Goal: Transaction & Acquisition: Purchase product/service

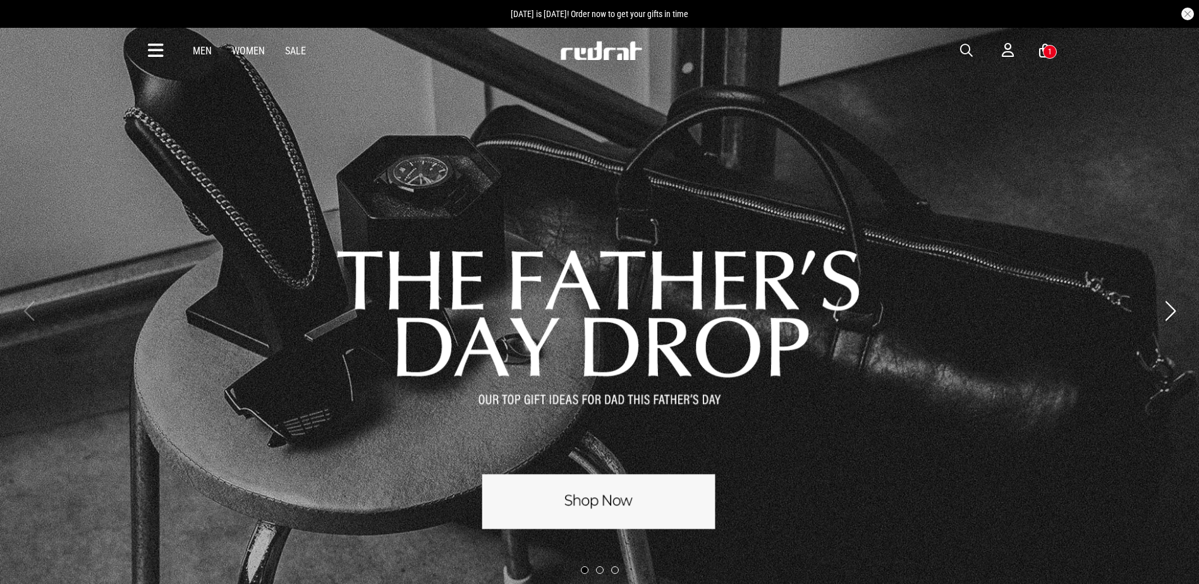
click at [965, 48] on span "button" at bounding box center [966, 50] width 13 height 15
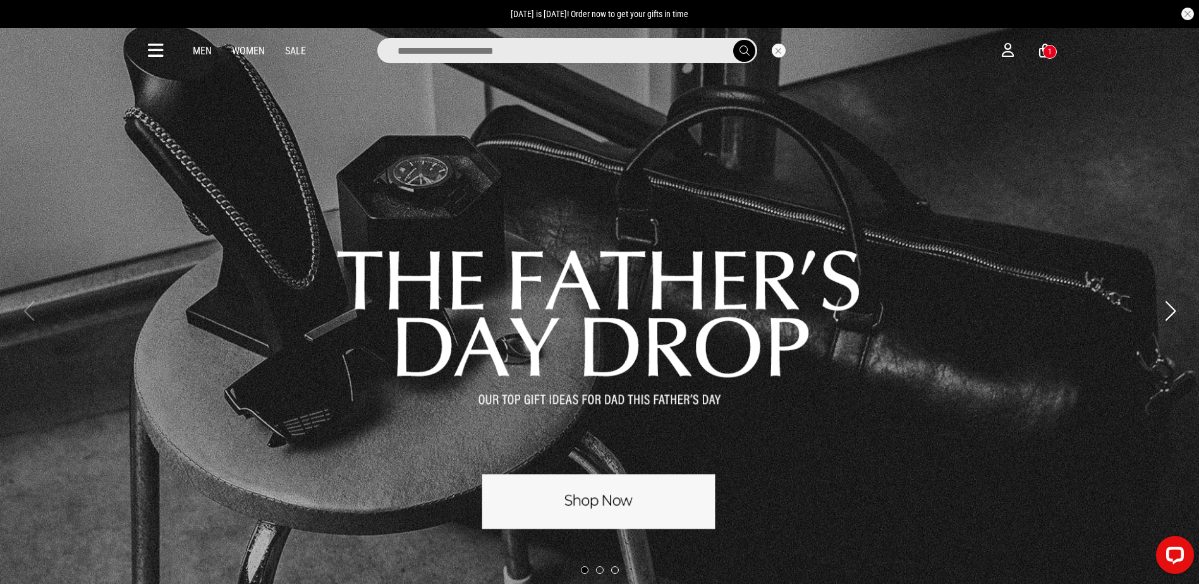
click at [630, 56] on input "search" at bounding box center [567, 50] width 380 height 25
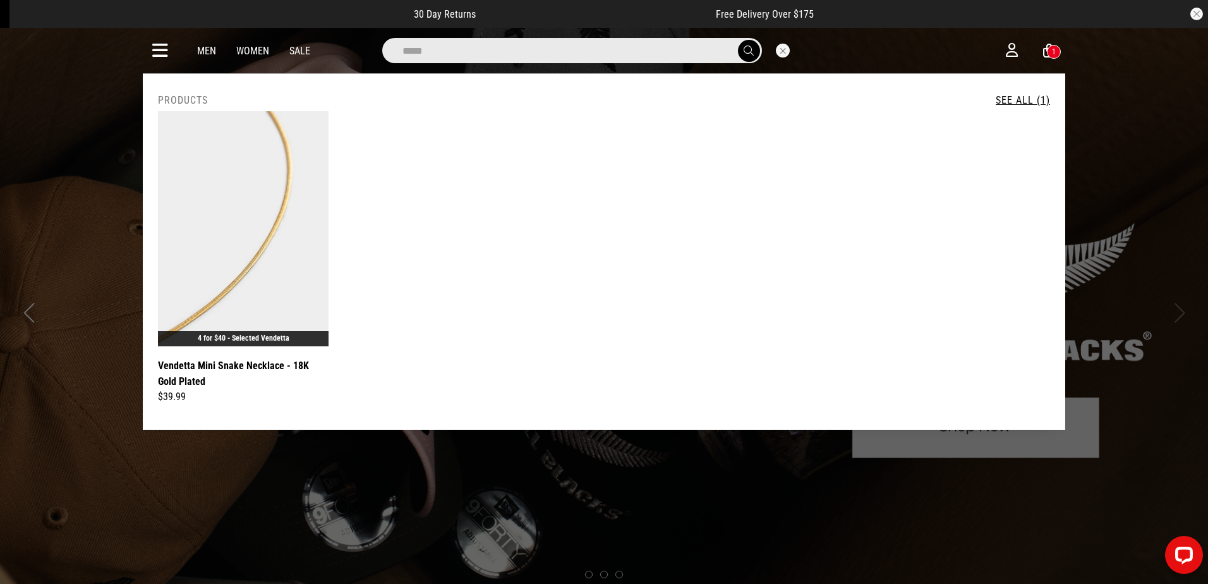
drag, startPoint x: 574, startPoint y: 46, endPoint x: 0, endPoint y: 45, distance: 574.3
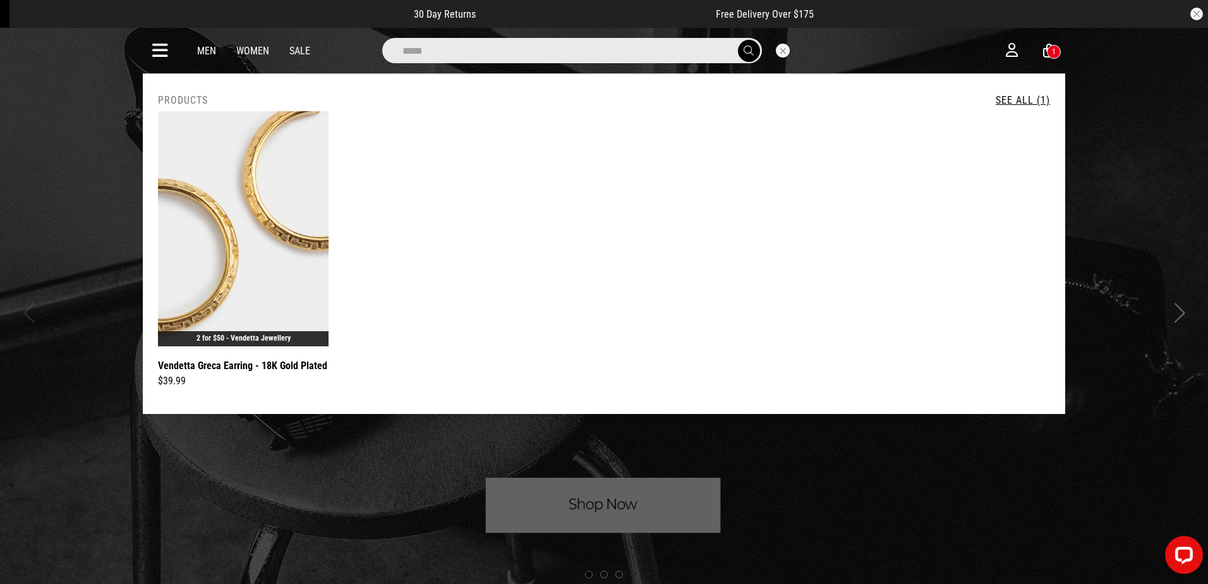
type input "*****"
click at [160, 47] on icon at bounding box center [160, 50] width 16 height 21
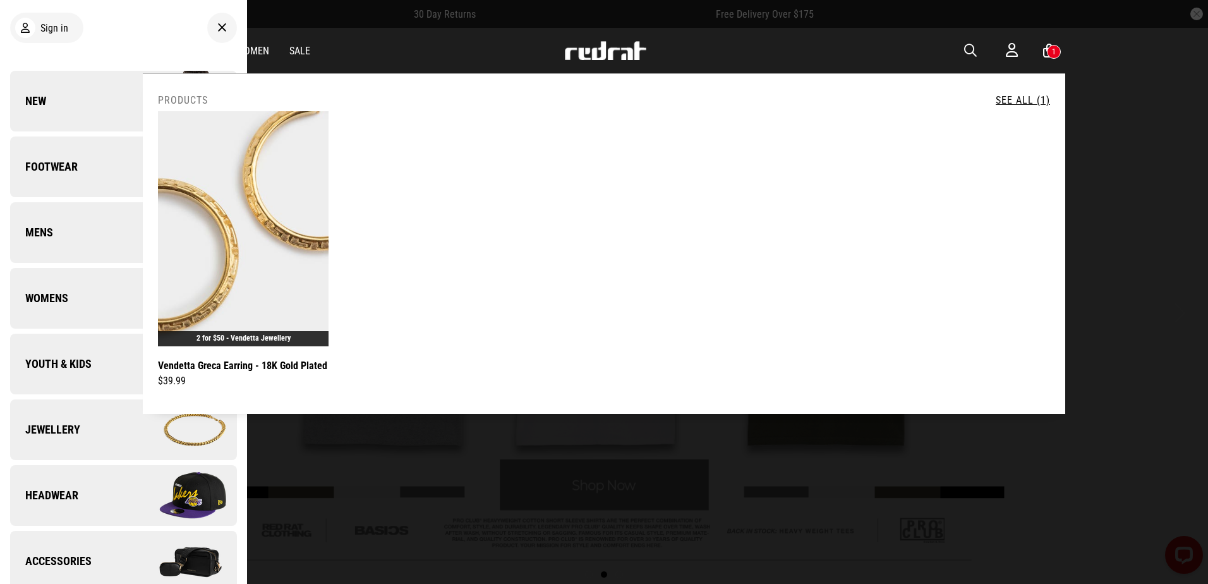
click at [72, 426] on span "Jewellery" at bounding box center [45, 429] width 70 height 15
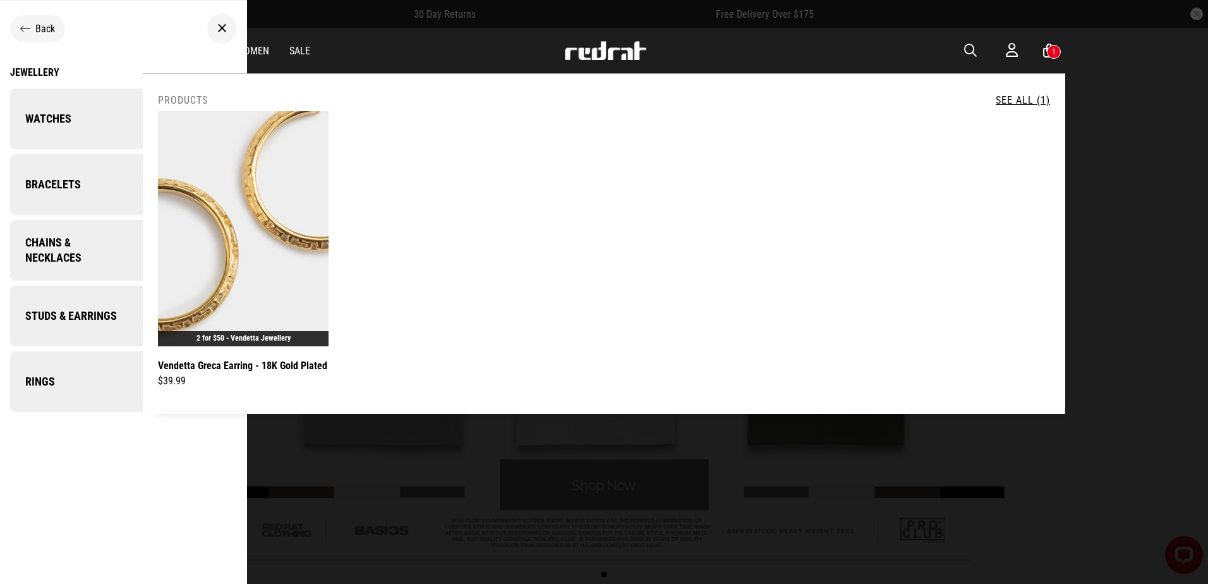
click at [965, 418] on div at bounding box center [604, 292] width 1208 height 584
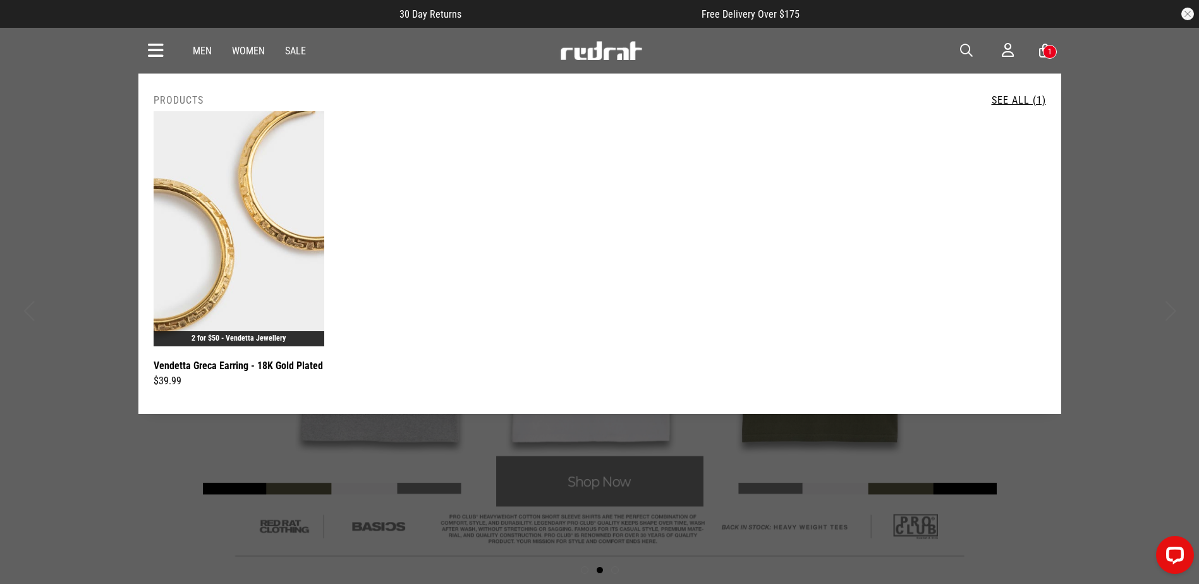
click at [166, 47] on div "Men Women Sale Sign in New Back Footwear Back Footwear Mens Back Mens Womens Ba…" at bounding box center [599, 50] width 922 height 45
click at [162, 49] on icon at bounding box center [156, 50] width 16 height 21
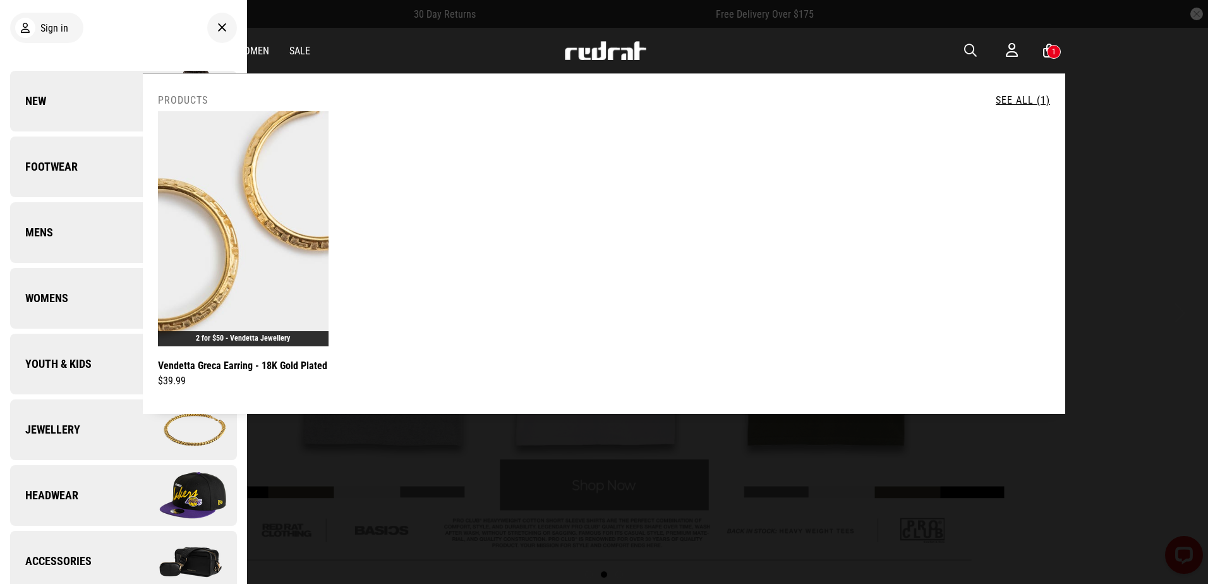
click at [593, 52] on img at bounding box center [605, 50] width 83 height 19
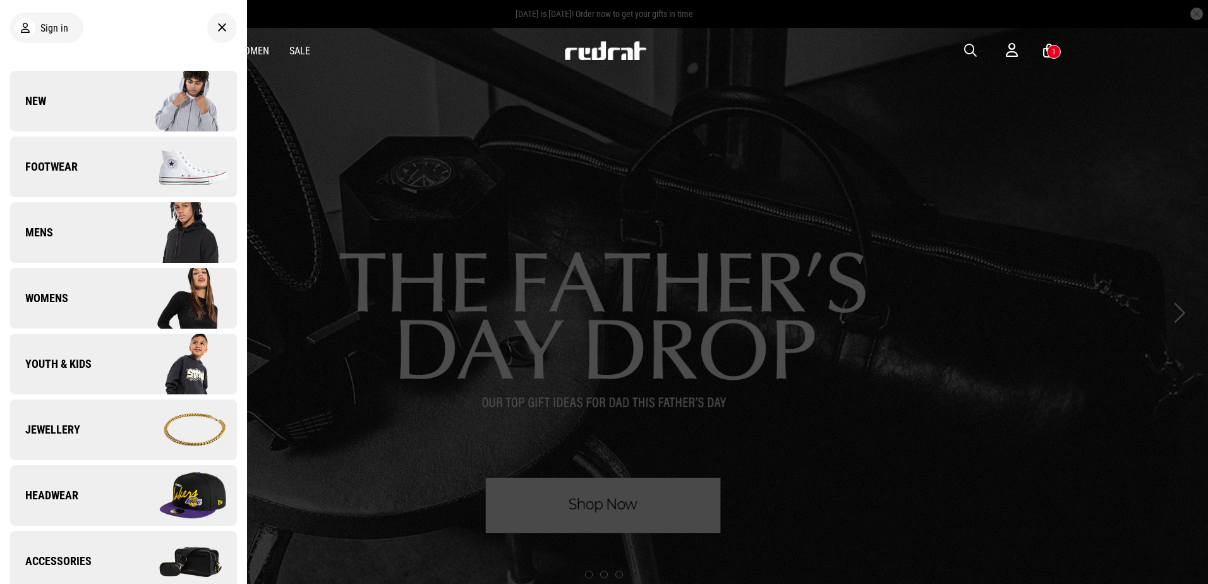
click at [130, 409] on img at bounding box center [179, 429] width 113 height 63
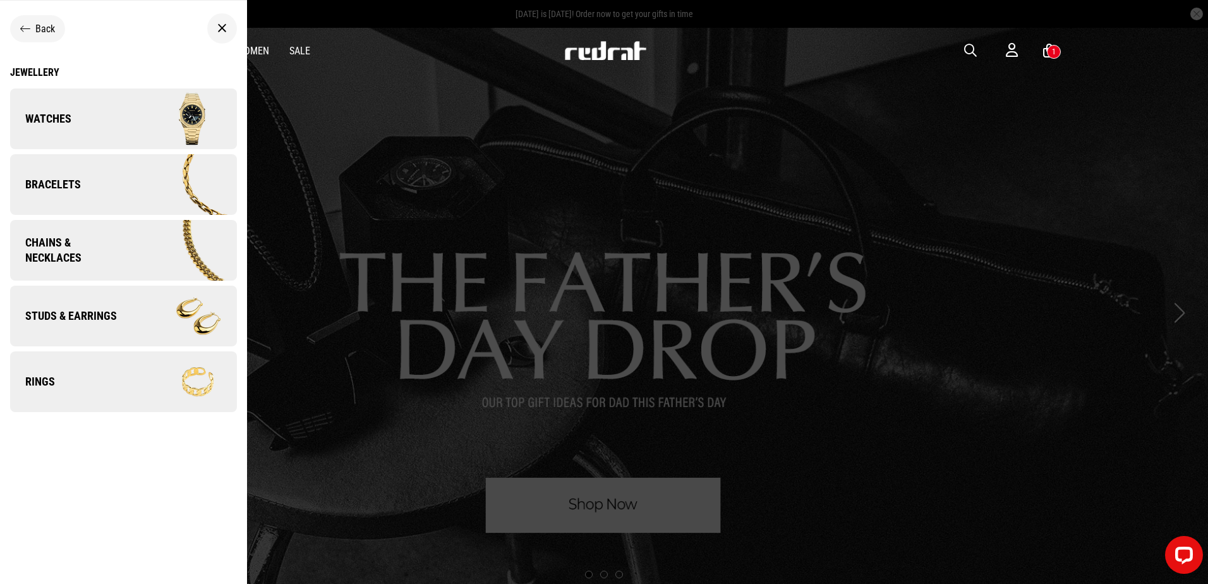
click at [112, 258] on span "Chains & Necklaces" at bounding box center [68, 250] width 116 height 30
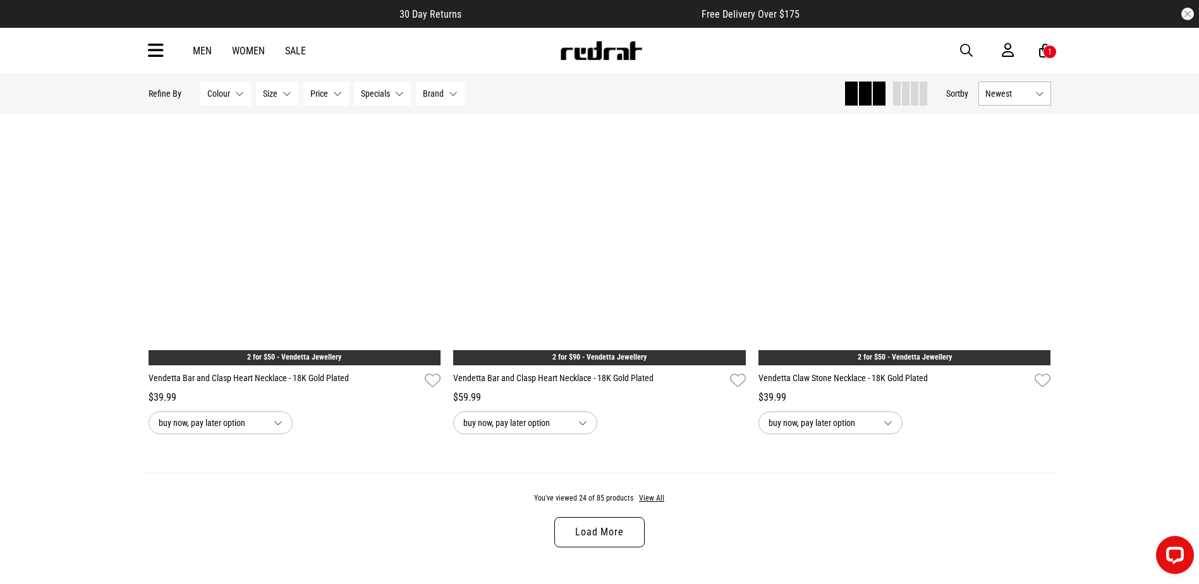
scroll to position [4044, 0]
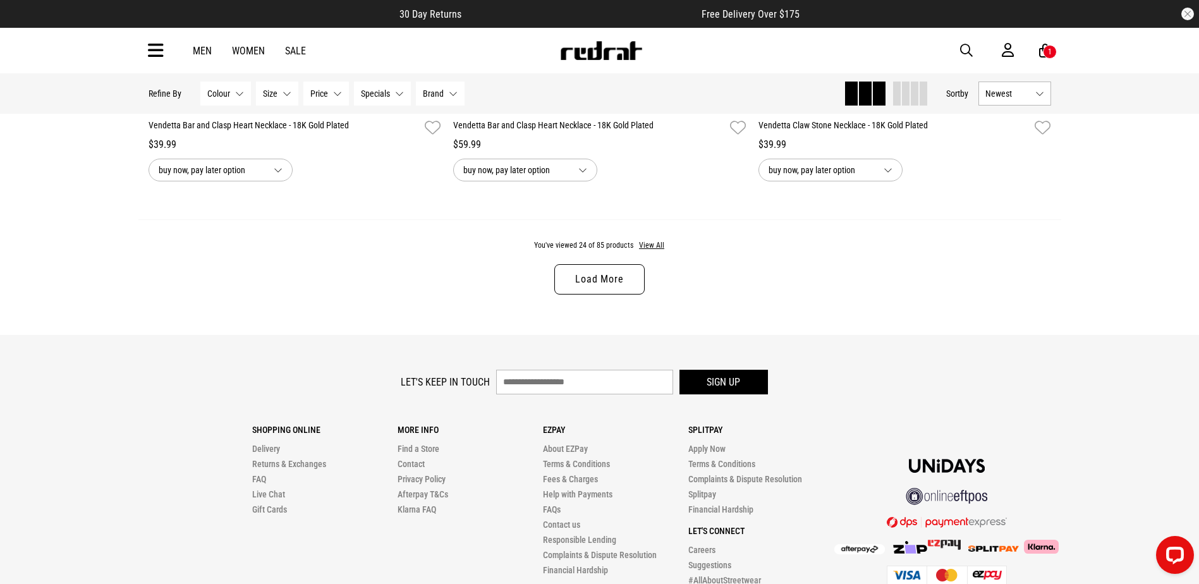
click at [618, 282] on link "Load More" at bounding box center [599, 279] width 90 height 30
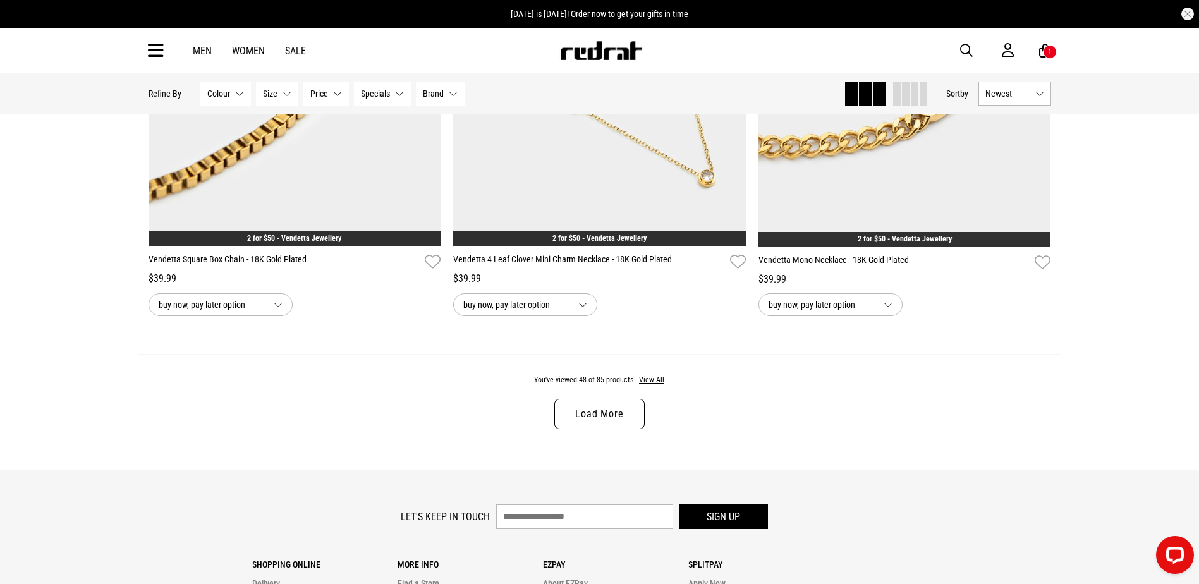
scroll to position [7961, 0]
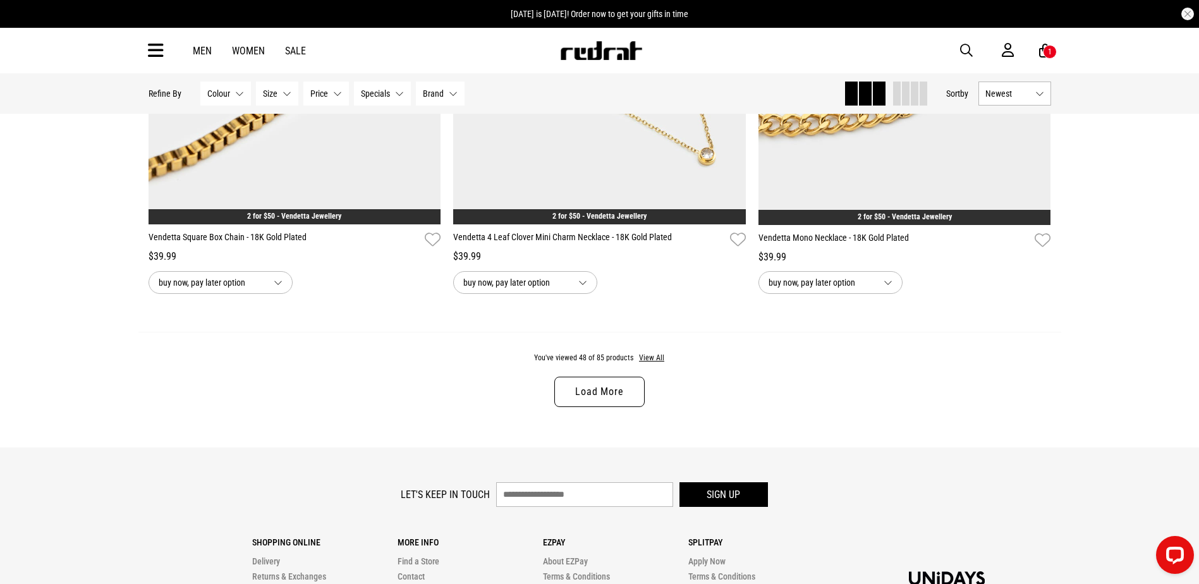
click at [610, 403] on link "Load More" at bounding box center [599, 392] width 90 height 30
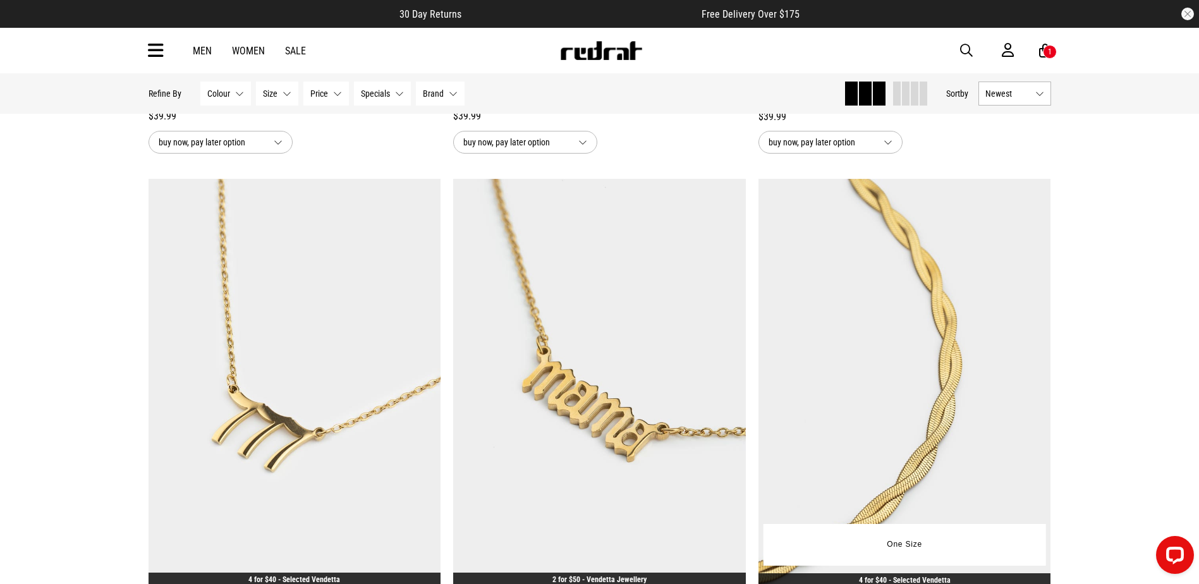
scroll to position [8277, 0]
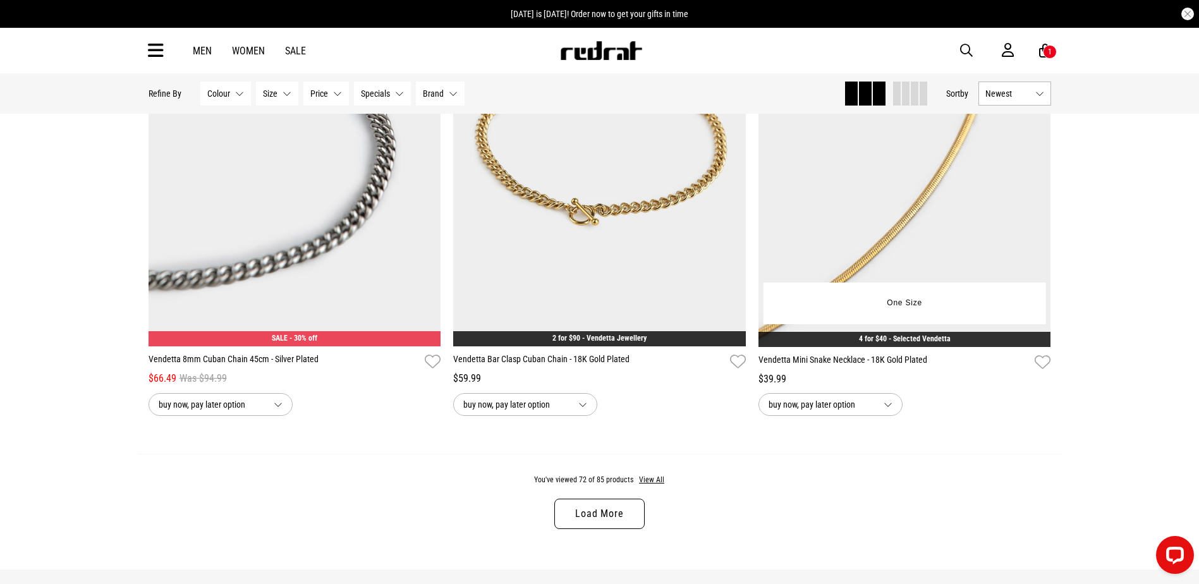
click at [856, 371] on div "**********" at bounding box center [904, 384] width 293 height 63
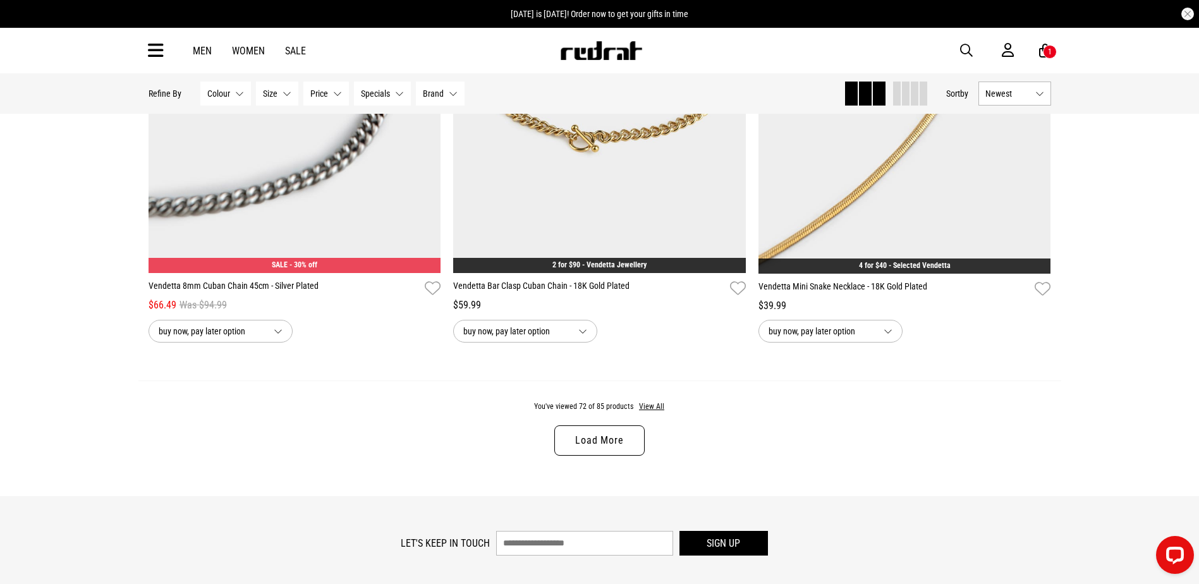
drag, startPoint x: 856, startPoint y: 371, endPoint x: 608, endPoint y: 460, distance: 262.6
click at [608, 456] on link "Load More" at bounding box center [599, 440] width 90 height 30
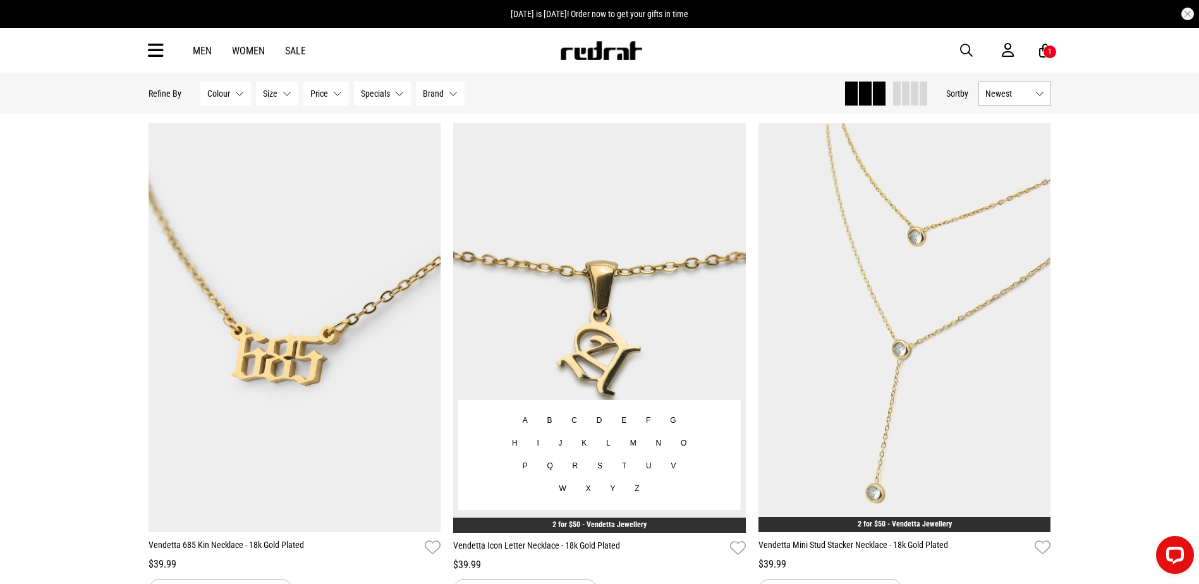
scroll to position [1706, 0]
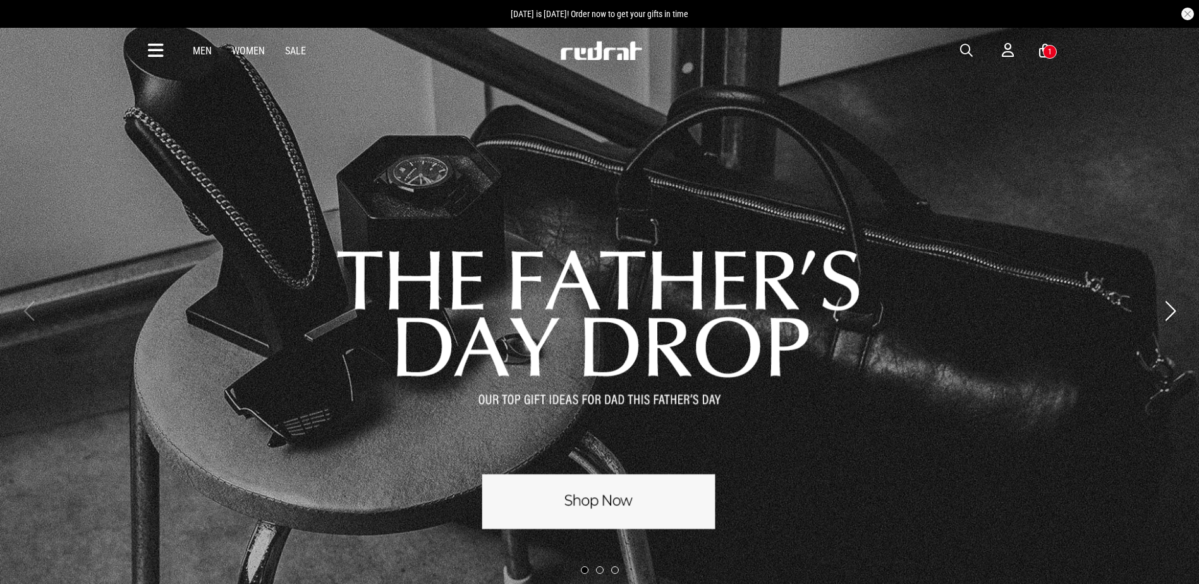
click at [969, 50] on span "button" at bounding box center [966, 50] width 13 height 15
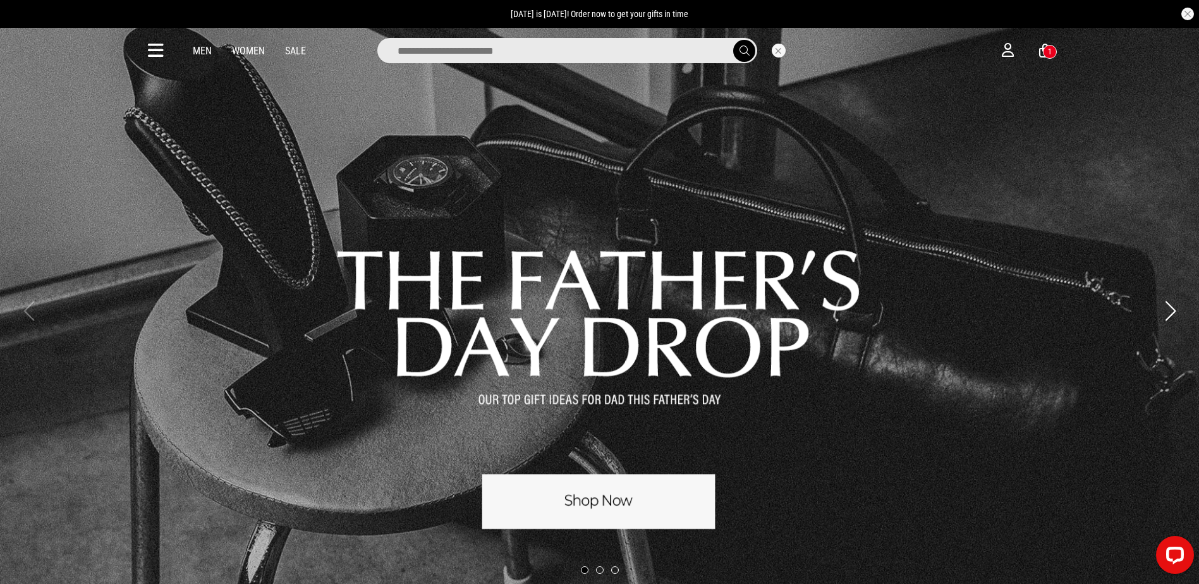
click at [657, 58] on input "search" at bounding box center [567, 50] width 380 height 25
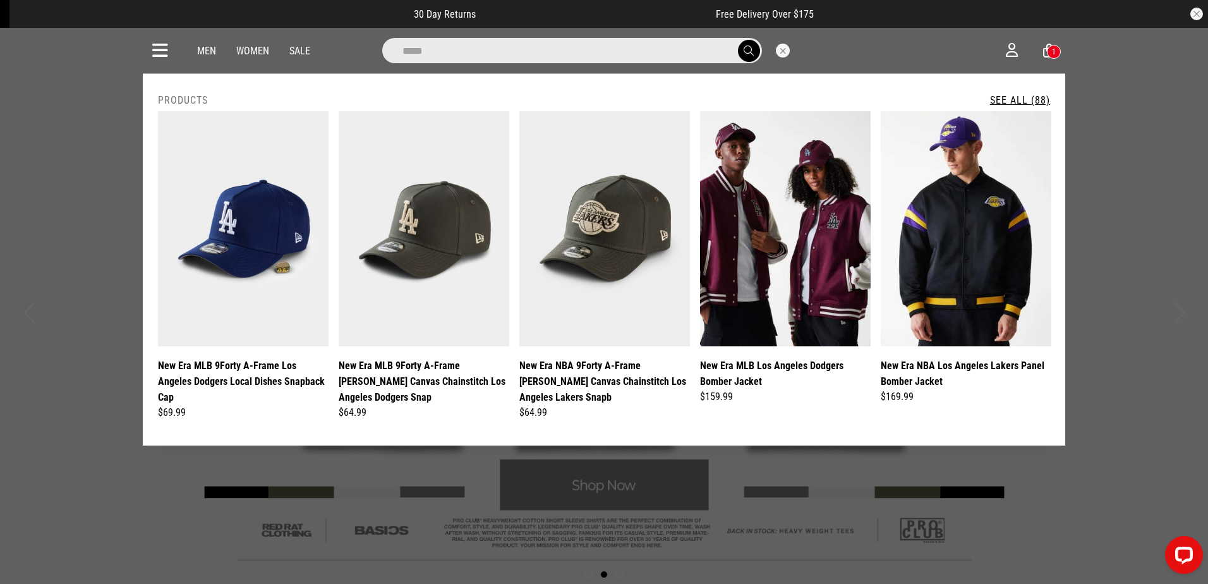
type input "*****"
click at [738, 40] on button "submit" at bounding box center [749, 51] width 22 height 22
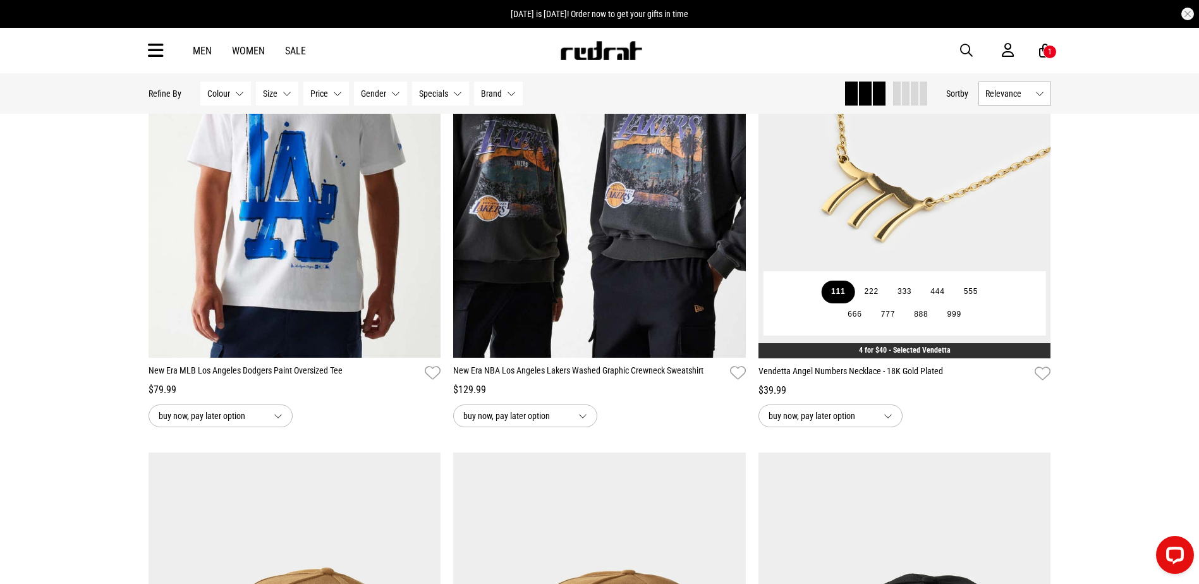
click at [846, 291] on button "111" at bounding box center [837, 292] width 33 height 23
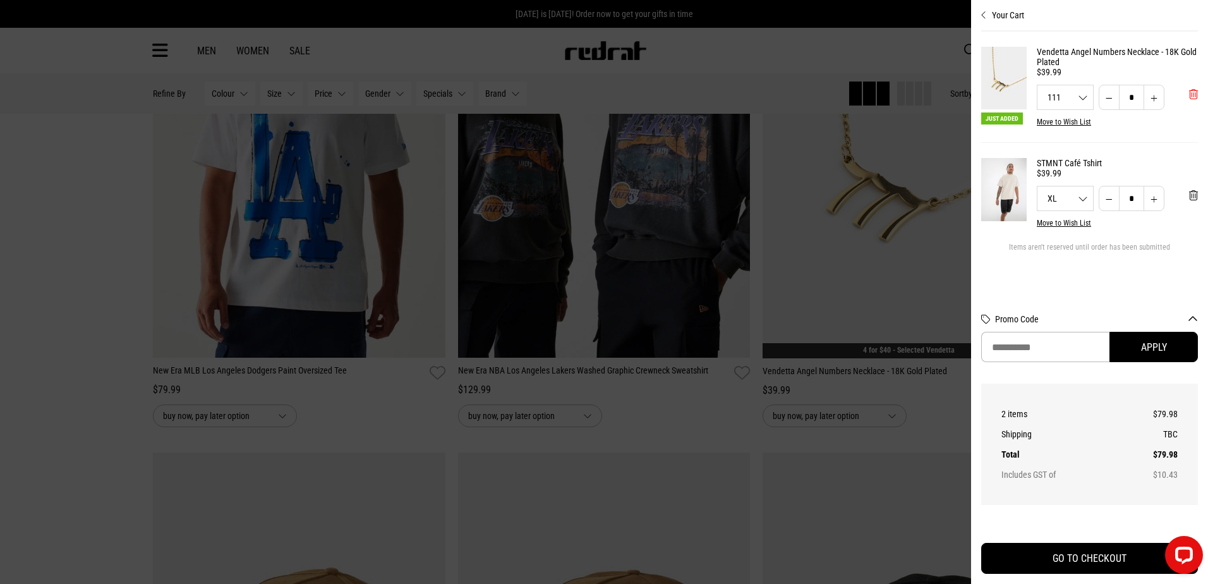
click at [1192, 95] on span "'Remove from cart" at bounding box center [1193, 94] width 9 height 12
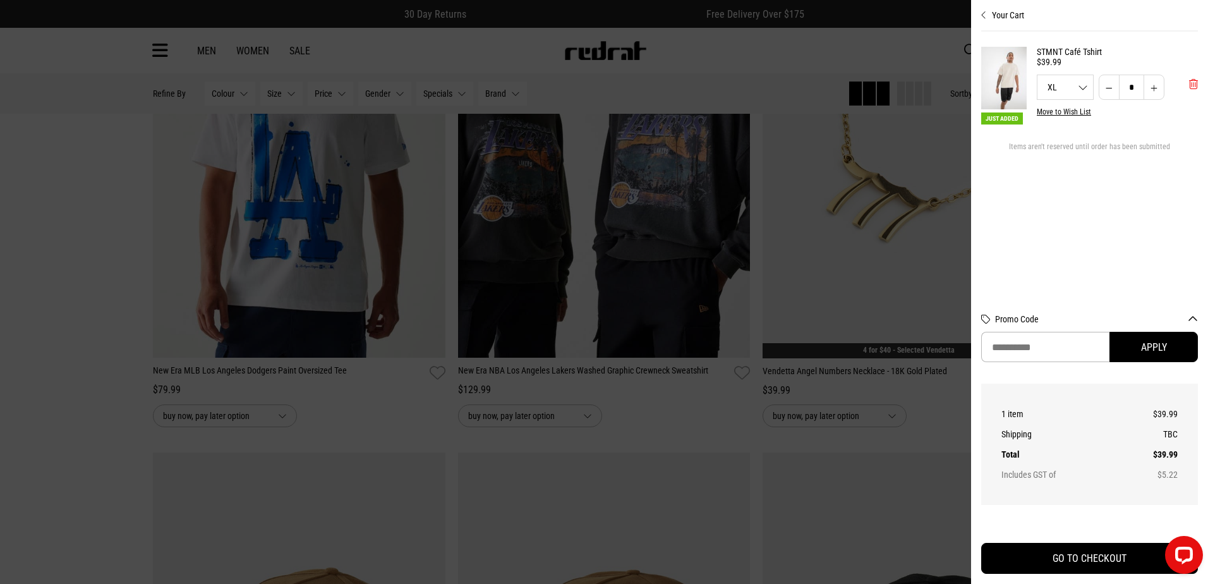
click at [1196, 88] on span "'Remove from cart" at bounding box center [1193, 84] width 9 height 12
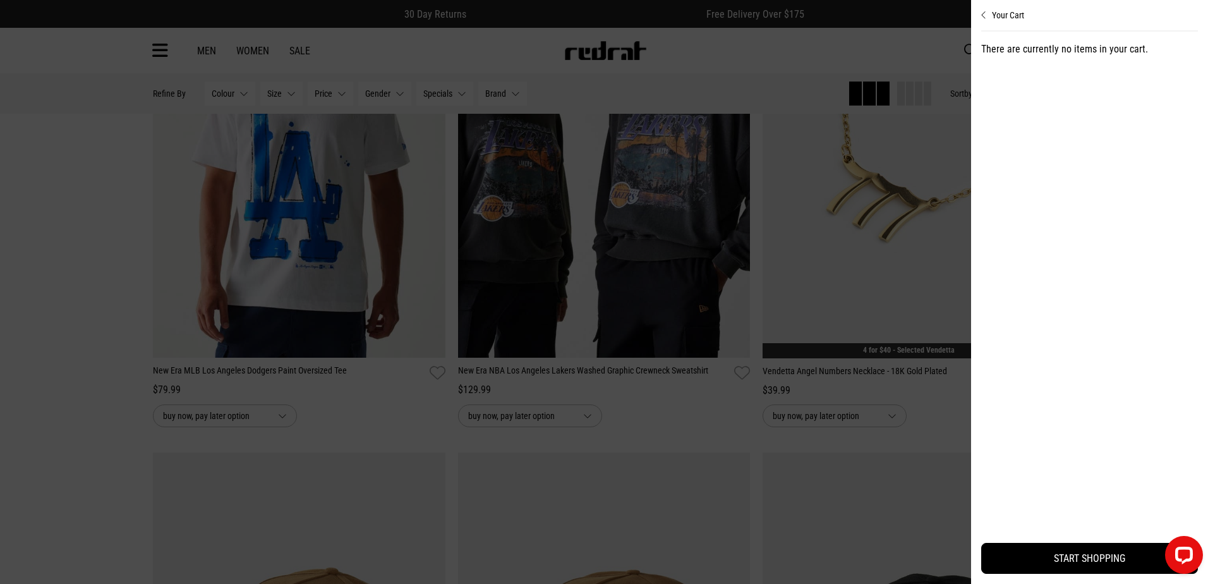
click at [897, 180] on div at bounding box center [604, 292] width 1208 height 584
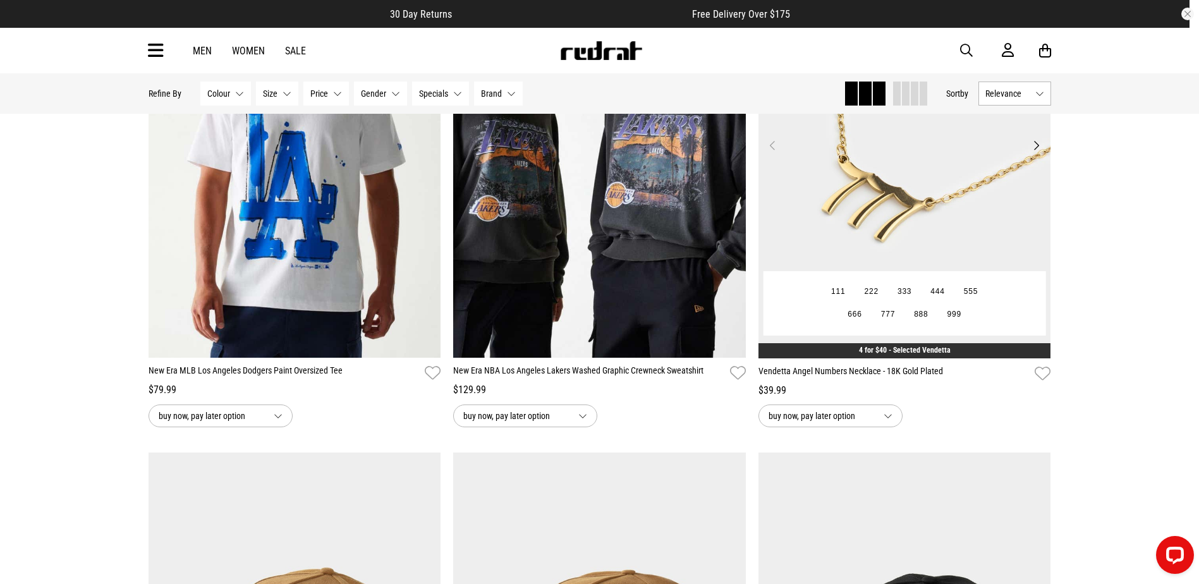
click at [887, 203] on img at bounding box center [904, 152] width 293 height 409
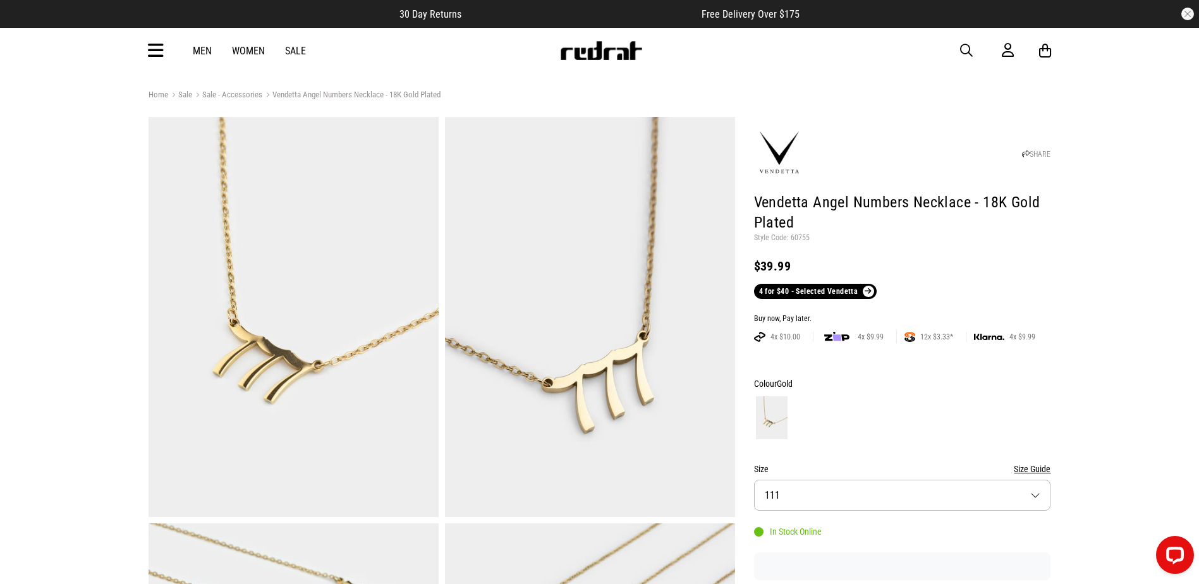
drag, startPoint x: 524, startPoint y: 395, endPoint x: 961, endPoint y: 51, distance: 556.5
click at [958, 52] on div "Men Women Sale Sign in New Back Footwear Back Mens Back Womens Back Youth & Kid…" at bounding box center [599, 50] width 922 height 45
click at [962, 49] on span "button" at bounding box center [966, 50] width 13 height 15
click at [684, 45] on input "search" at bounding box center [567, 50] width 380 height 25
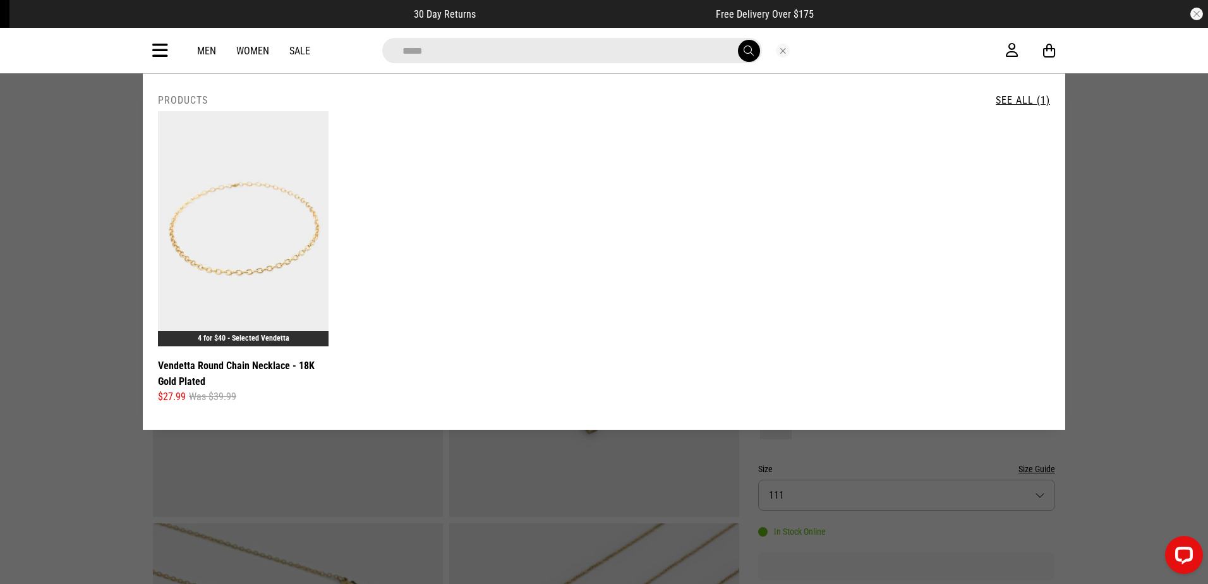
click at [81, 47] on div "**********" at bounding box center [604, 50] width 1208 height 45
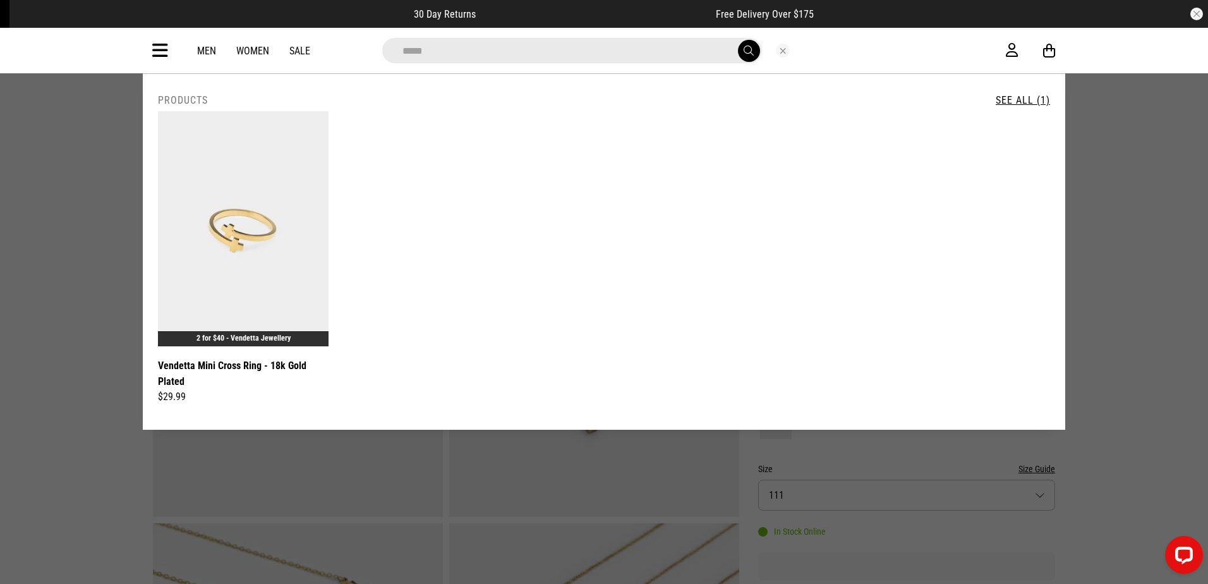
drag, startPoint x: 349, startPoint y: 57, endPoint x: 0, endPoint y: 52, distance: 348.8
click at [140, 54] on div "**********" at bounding box center [604, 50] width 1208 height 45
type input "*****"
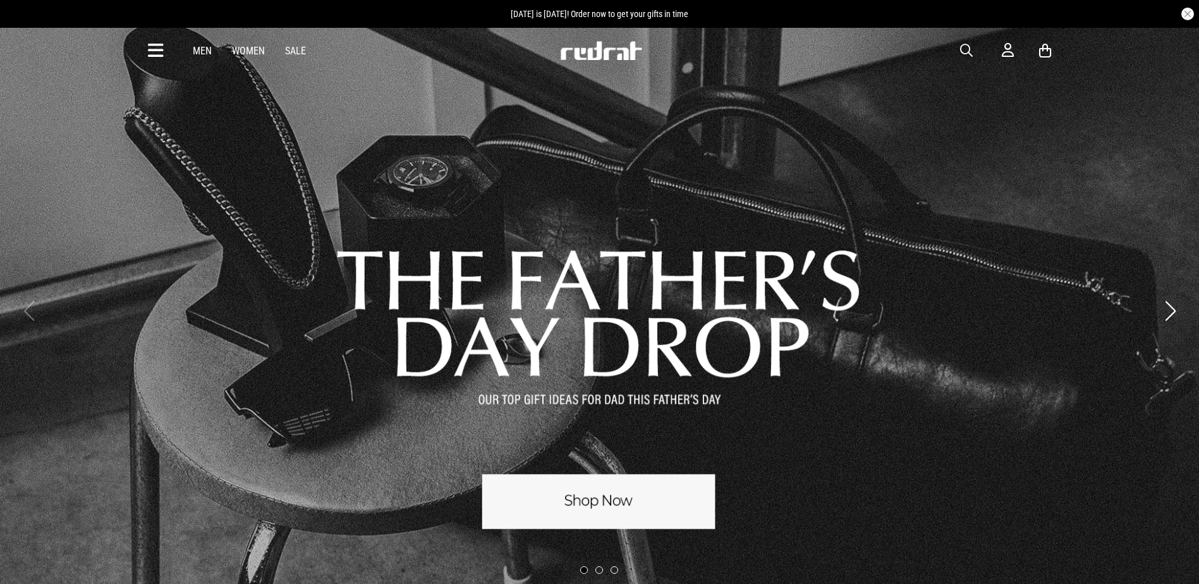
click at [156, 46] on icon at bounding box center [156, 50] width 16 height 21
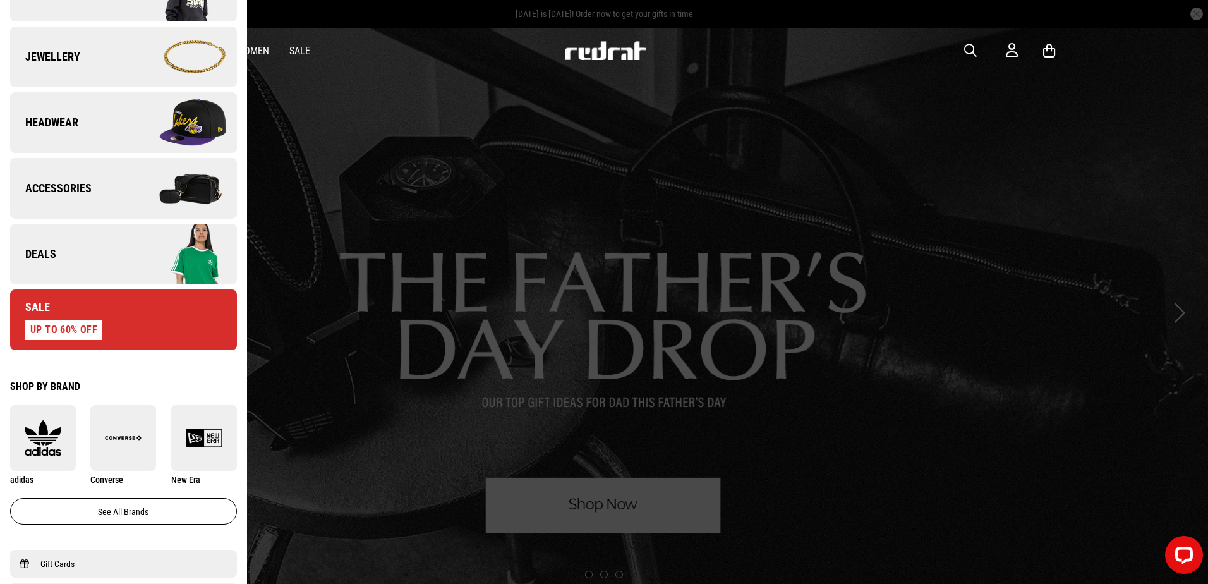
scroll to position [379, 0]
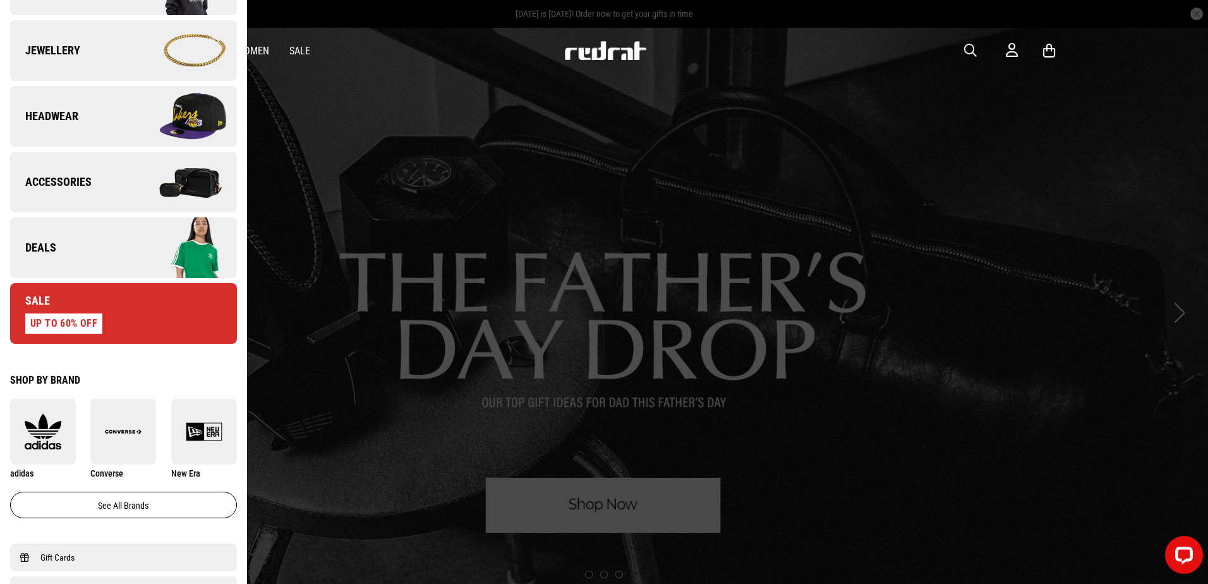
click at [140, 252] on img at bounding box center [179, 247] width 113 height 63
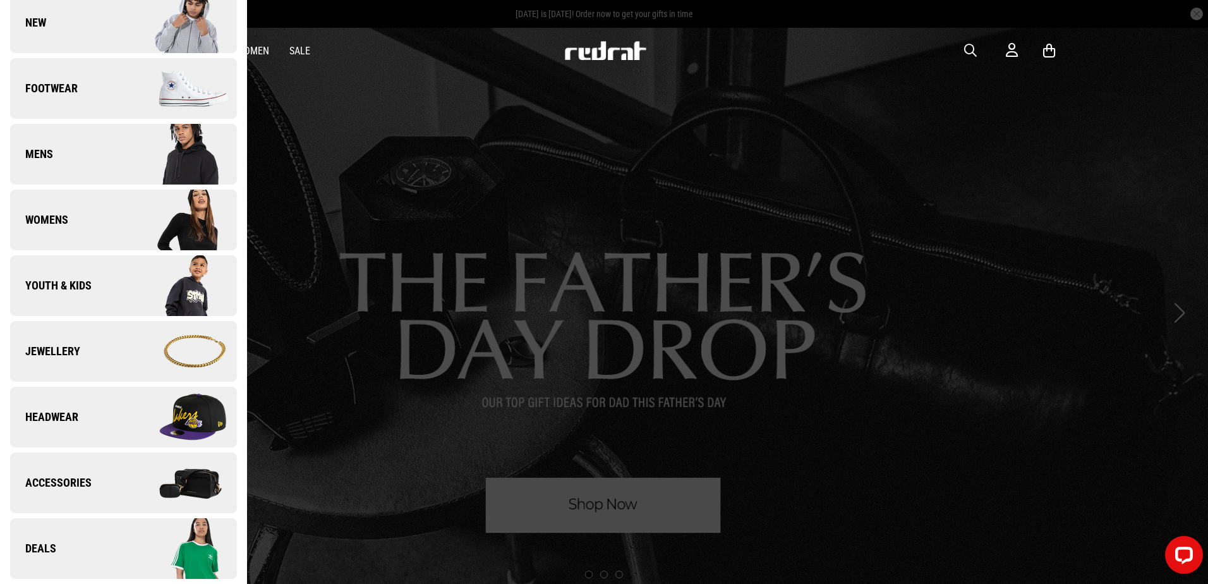
scroll to position [0, 0]
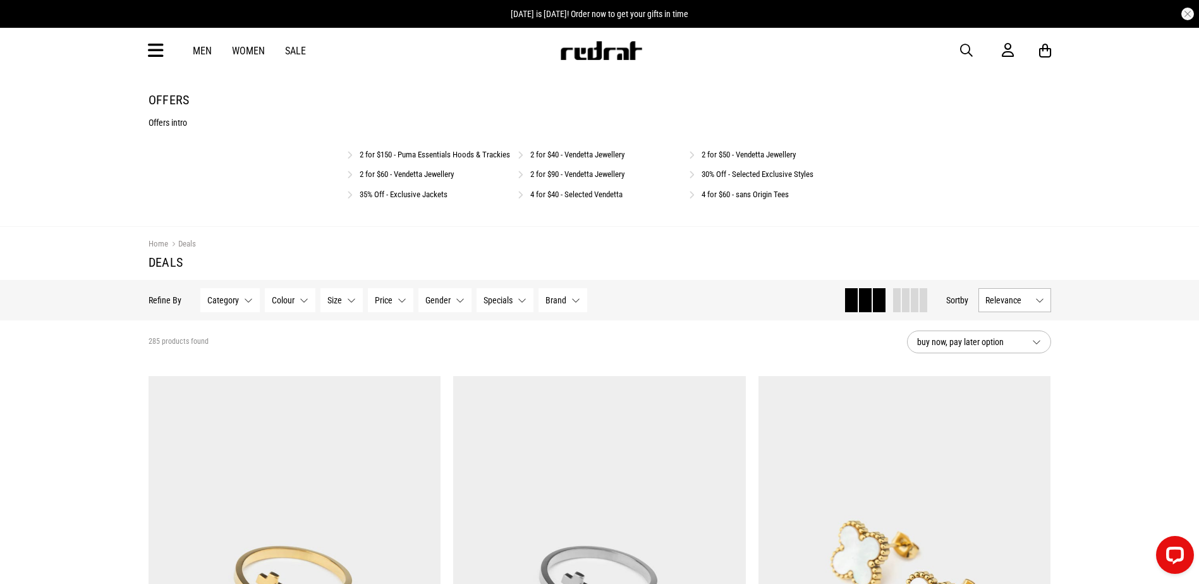
click at [462, 159] on link "2 for $150 - Puma Essentials Hoods & Trackies" at bounding box center [435, 154] width 150 height 9
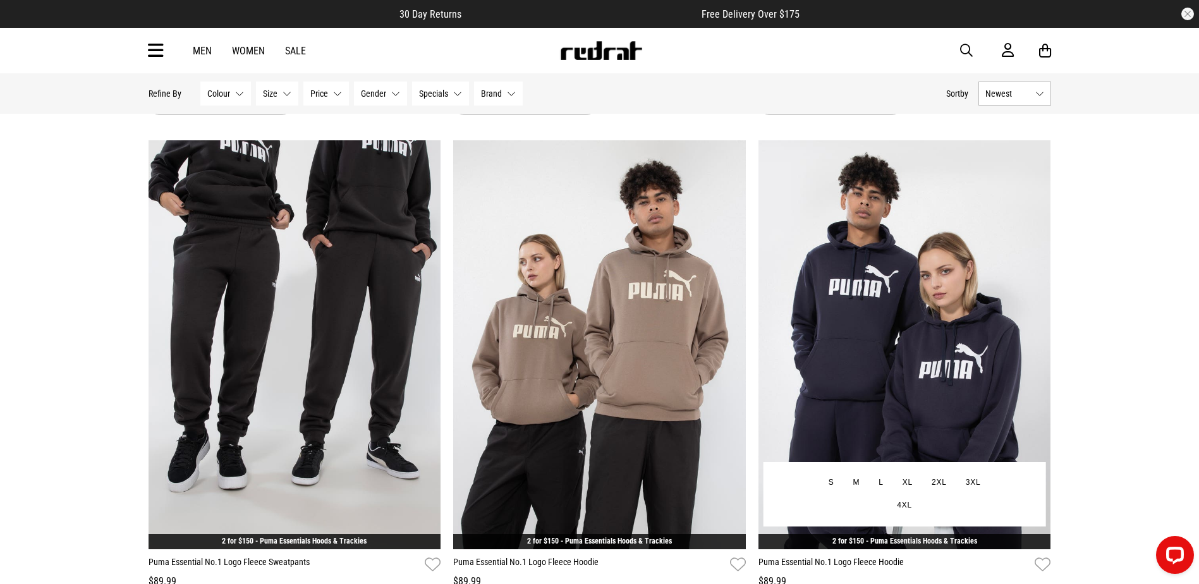
click at [950, 203] on img at bounding box center [904, 344] width 293 height 409
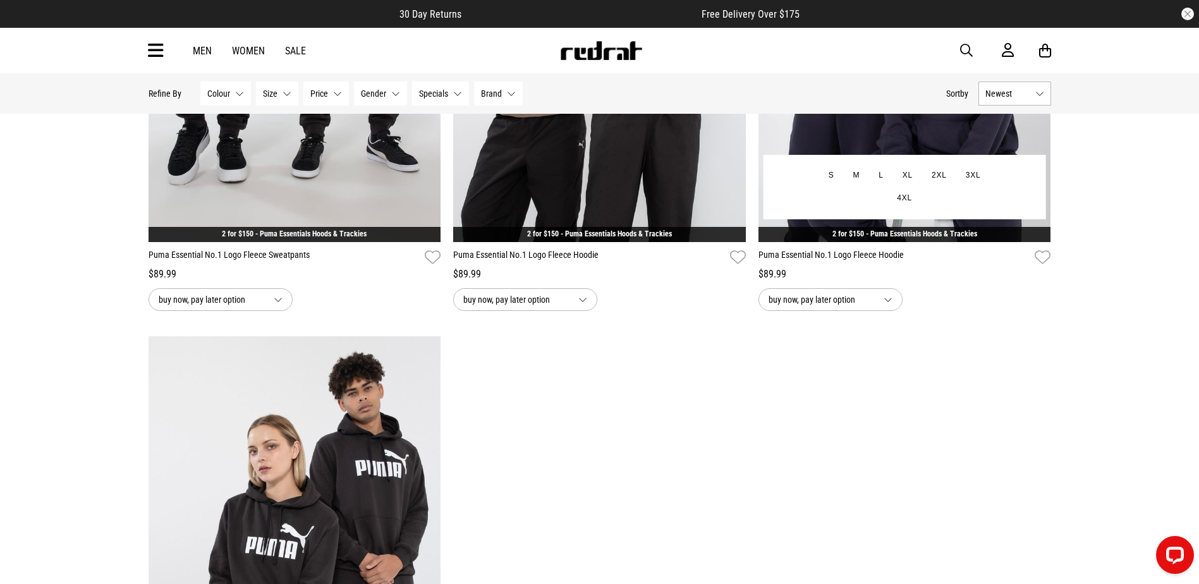
scroll to position [948, 0]
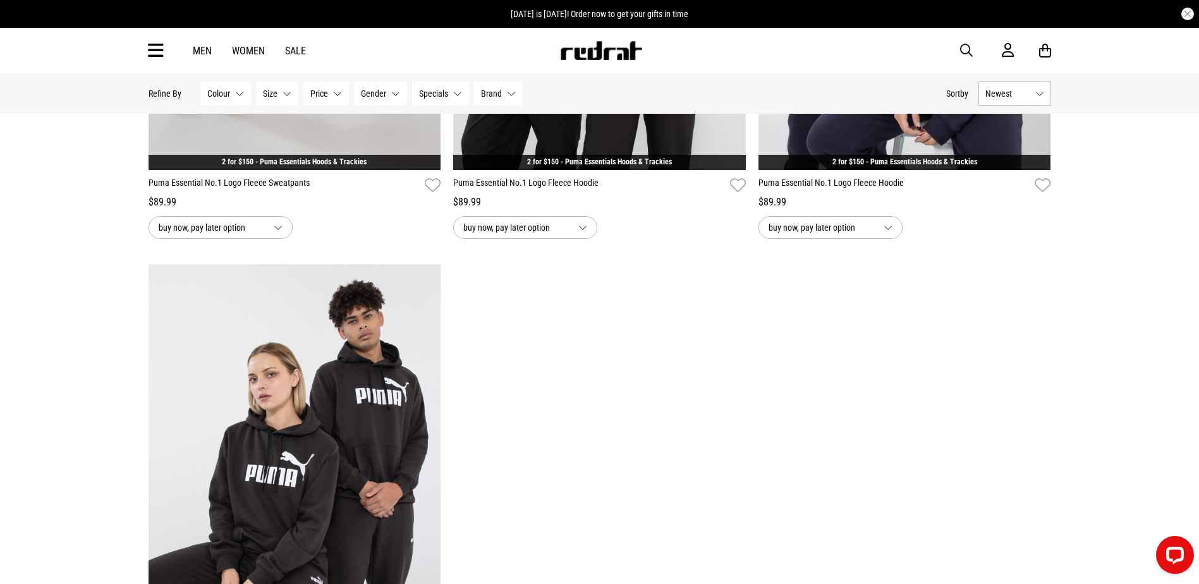
click at [373, 323] on img at bounding box center [294, 468] width 293 height 409
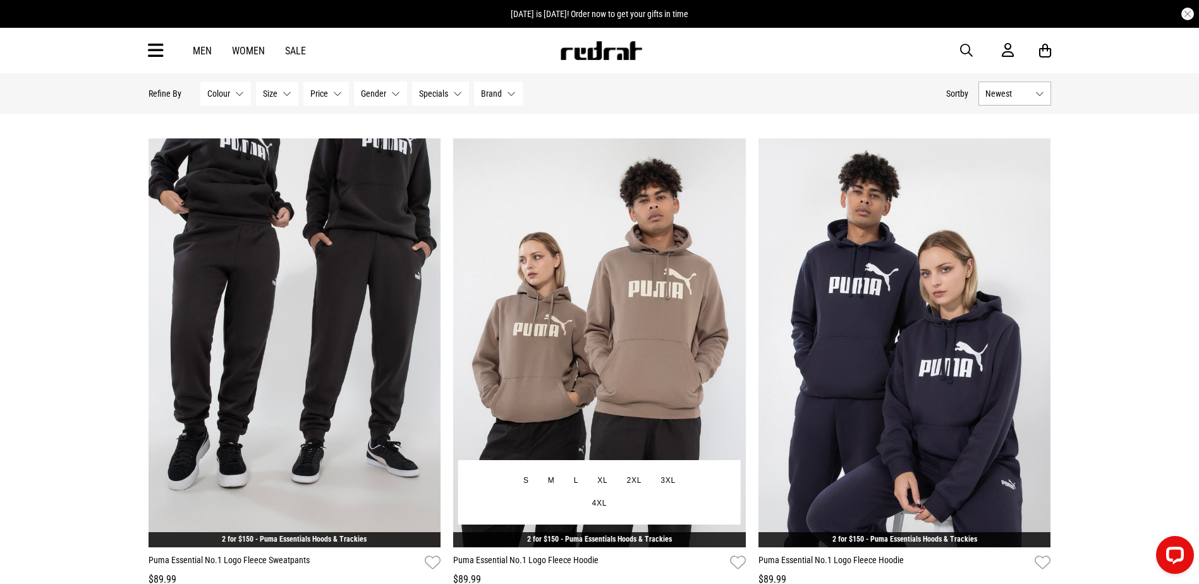
scroll to position [569, 0]
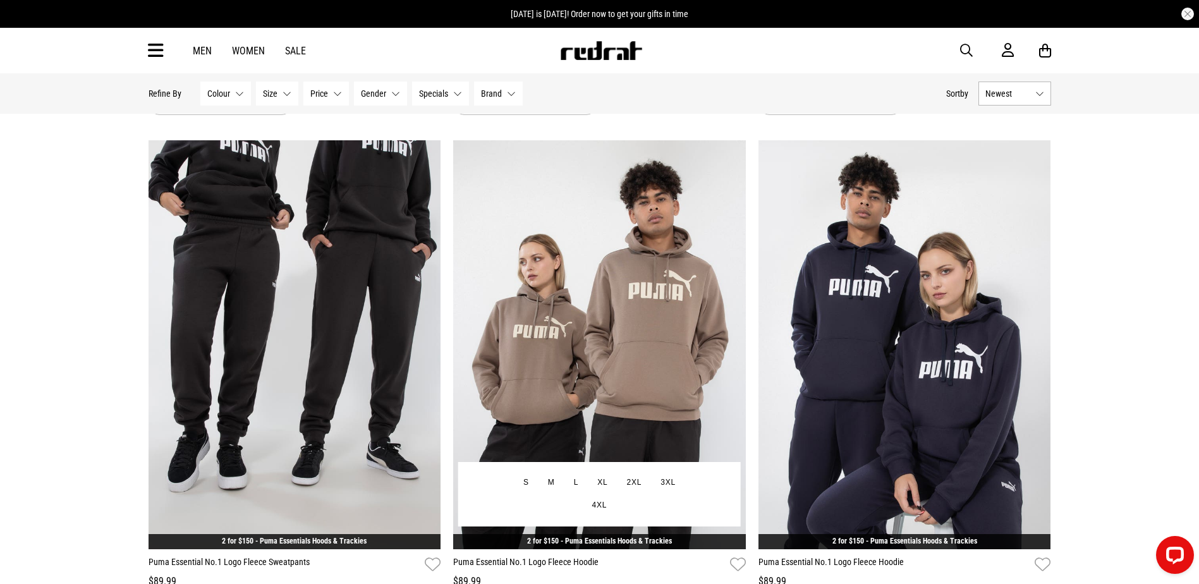
click at [641, 257] on img at bounding box center [599, 344] width 293 height 409
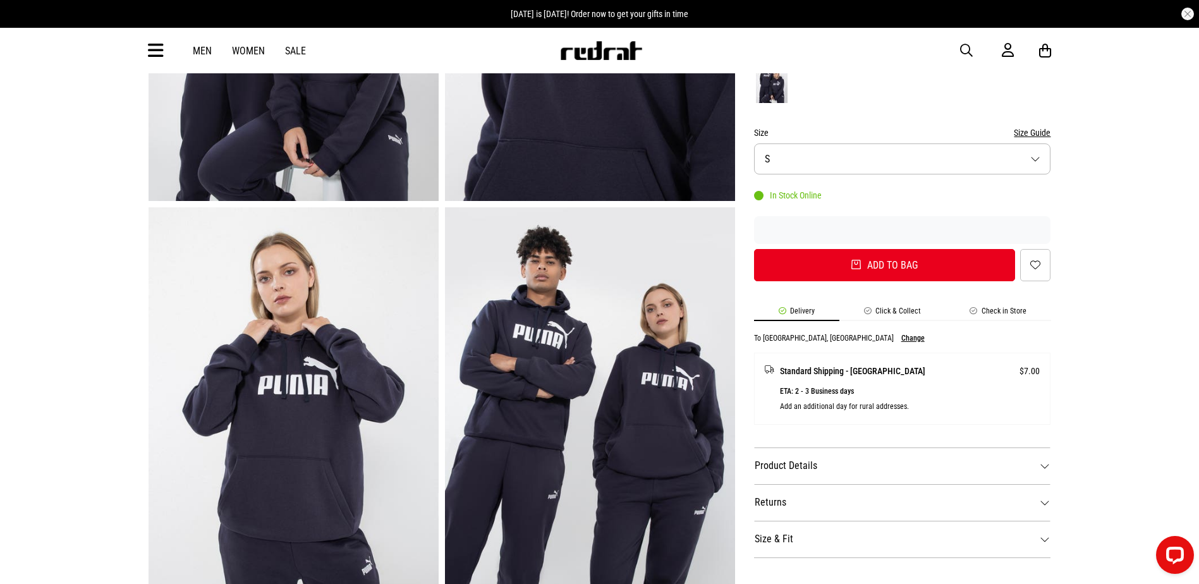
scroll to position [379, 0]
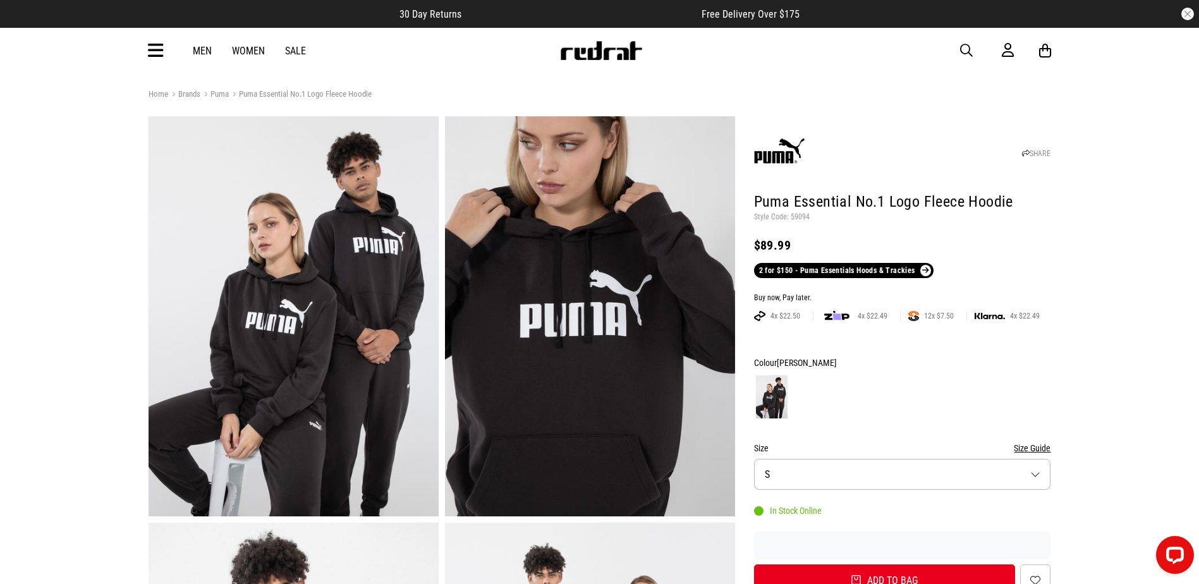
click at [603, 56] on img at bounding box center [600, 50] width 83 height 19
